Goal: Task Accomplishment & Management: Manage account settings

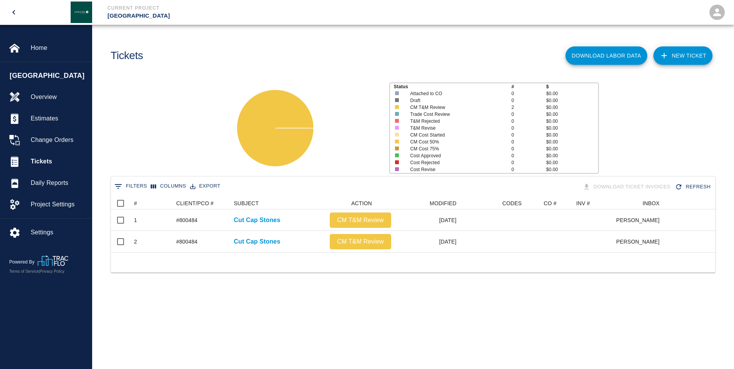
scroll to position [55, 598]
click at [43, 50] on span "Home" at bounding box center [58, 47] width 55 height 9
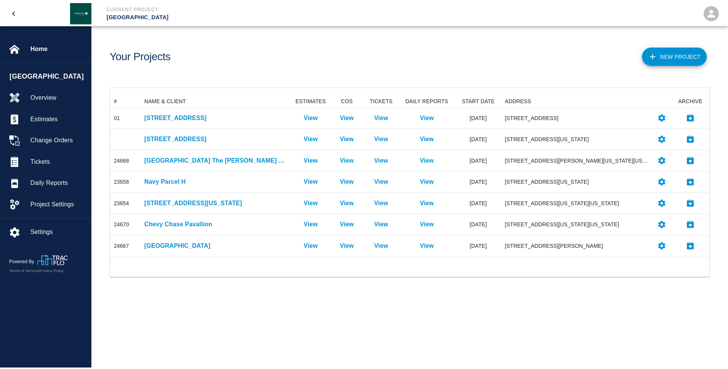
scroll to position [157, 598]
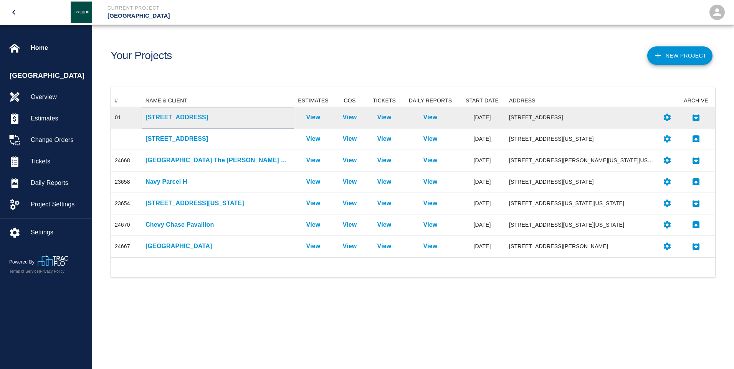
click at [164, 120] on p "[STREET_ADDRESS]" at bounding box center [217, 117] width 145 height 9
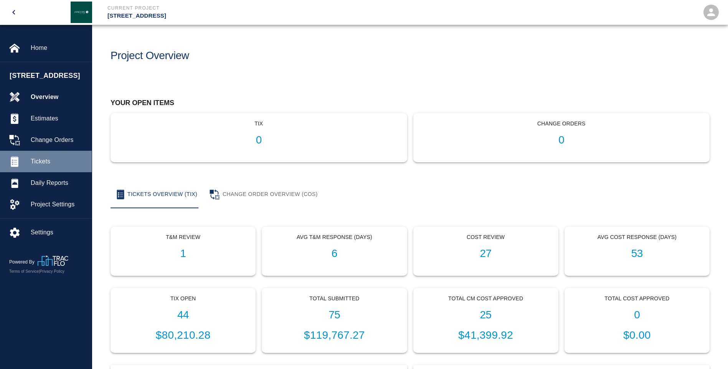
click at [36, 166] on span "Tickets" at bounding box center [58, 161] width 55 height 9
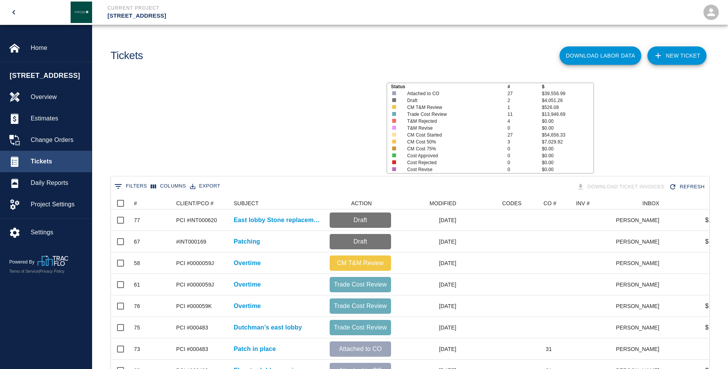
scroll to position [442, 593]
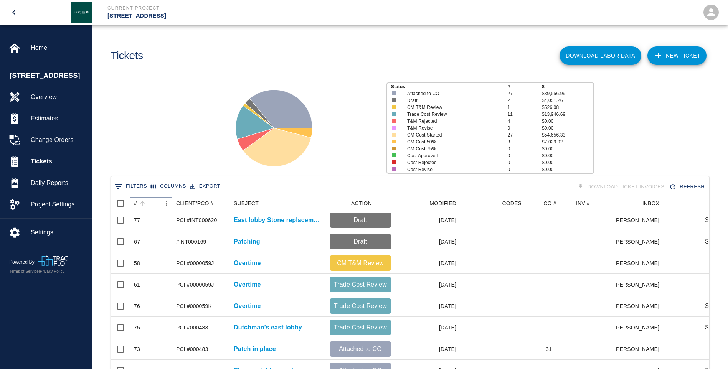
click at [139, 204] on icon "Sort" at bounding box center [142, 203] width 7 height 7
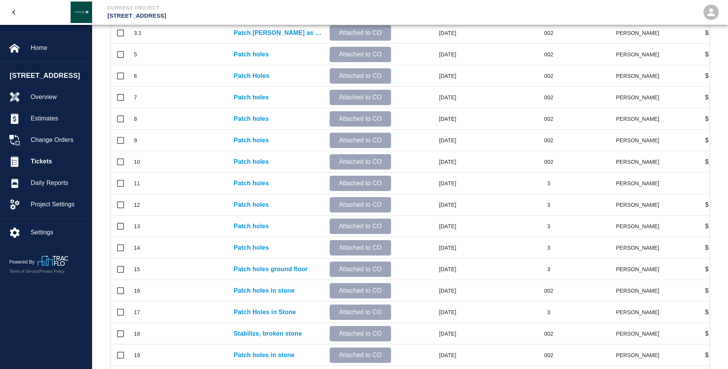
scroll to position [307, 0]
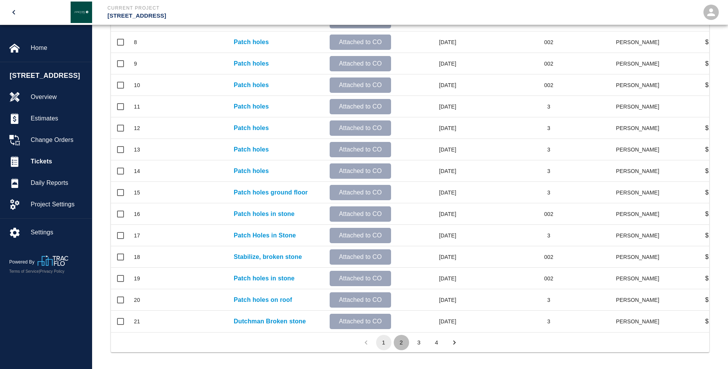
click at [401, 347] on button "2" at bounding box center [401, 342] width 15 height 15
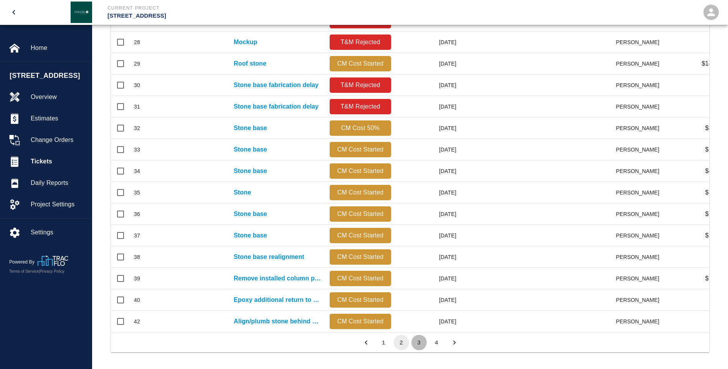
click at [416, 349] on button "3" at bounding box center [418, 342] width 15 height 15
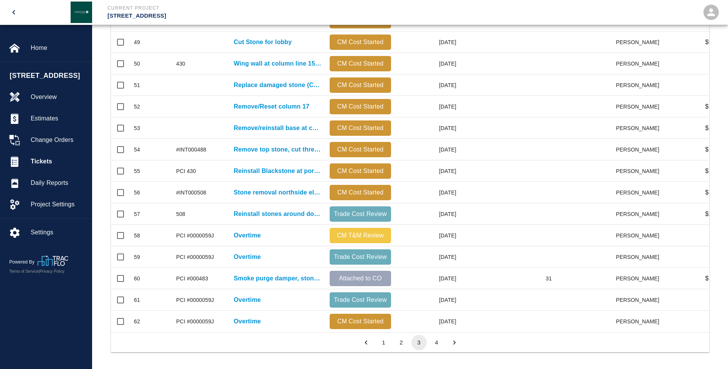
click at [437, 348] on button "4" at bounding box center [436, 342] width 15 height 15
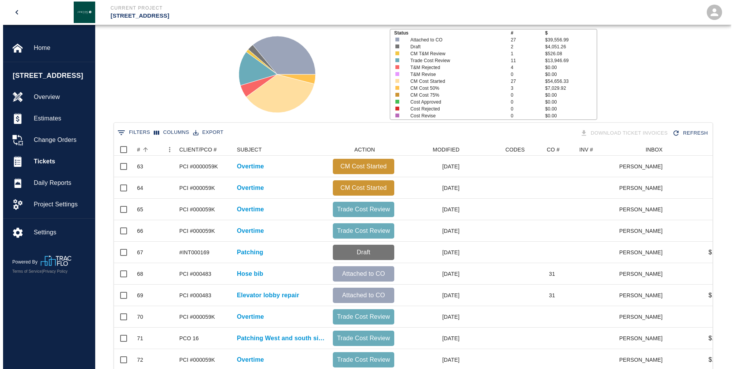
scroll to position [15, 0]
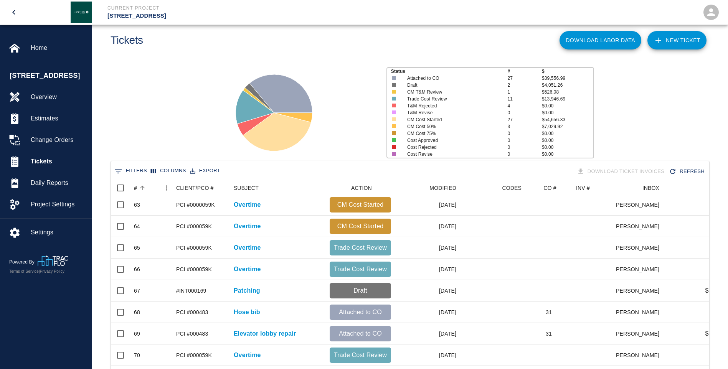
click at [169, 97] on div "Status # $ Attached to CO 27 $39,556.99 Draft 2 $4,051.26 CM T&M Review 1 $526.…" at bounding box center [407, 110] width 642 height 102
click at [709, 14] on icon "open" at bounding box center [711, 12] width 8 height 8
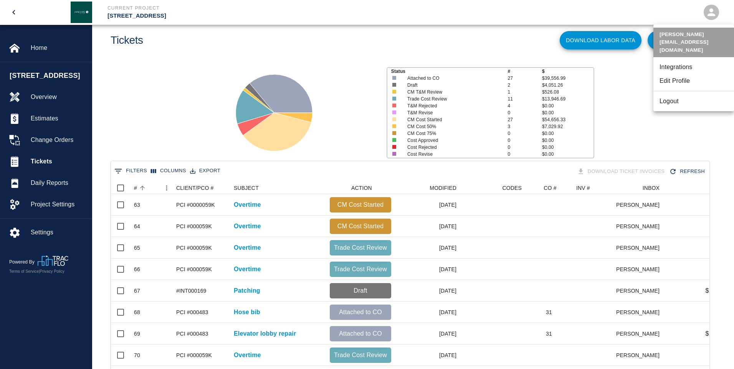
click at [672, 94] on li "Logout" at bounding box center [693, 101] width 81 height 14
